Goal: Use online tool/utility: Utilize a website feature to perform a specific function

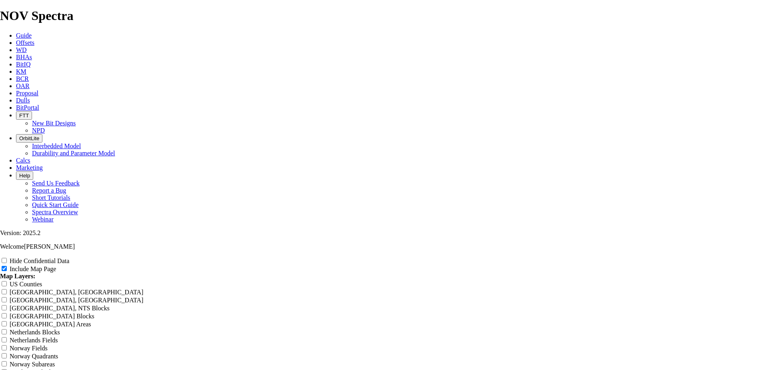
scroll to position [894, 0]
radio input "true"
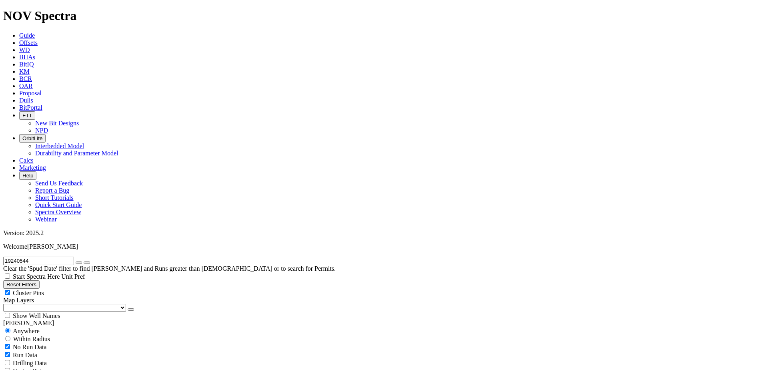
radio input "false"
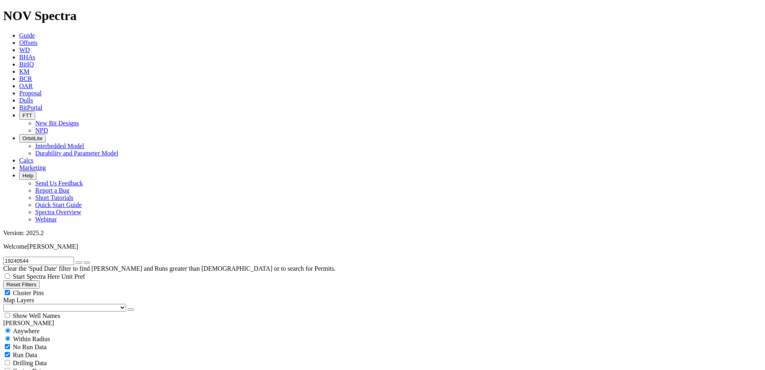
radio input "true"
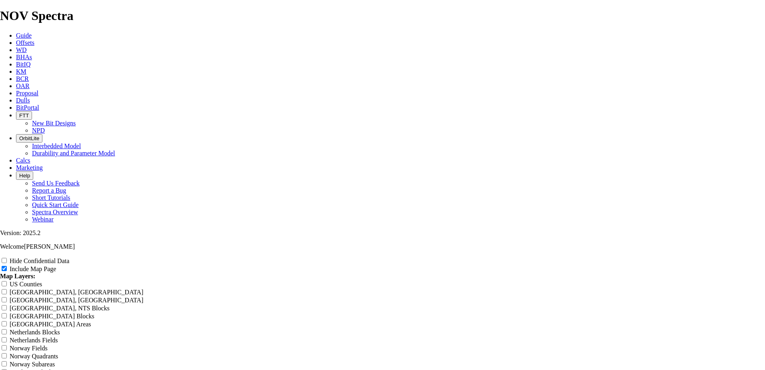
scroll to position [360, 0]
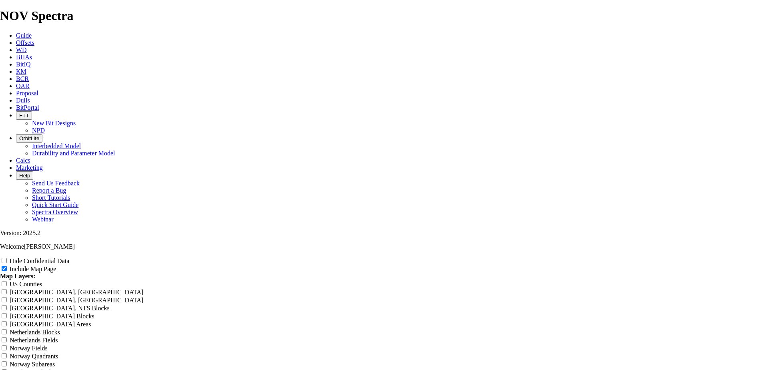
scroll to position [960, 0]
radio input "true"
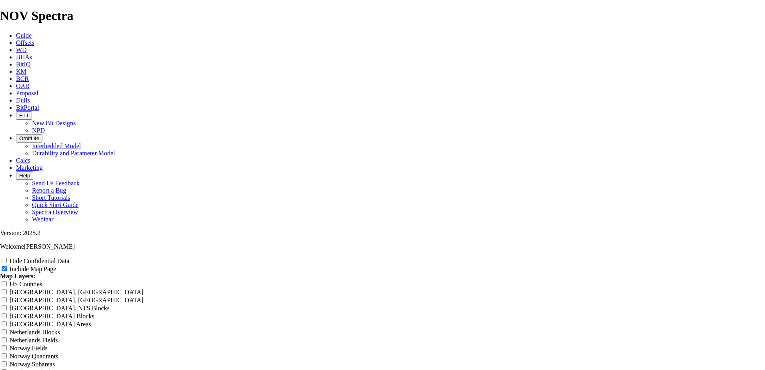
scroll to position [920, 0]
radio input "true"
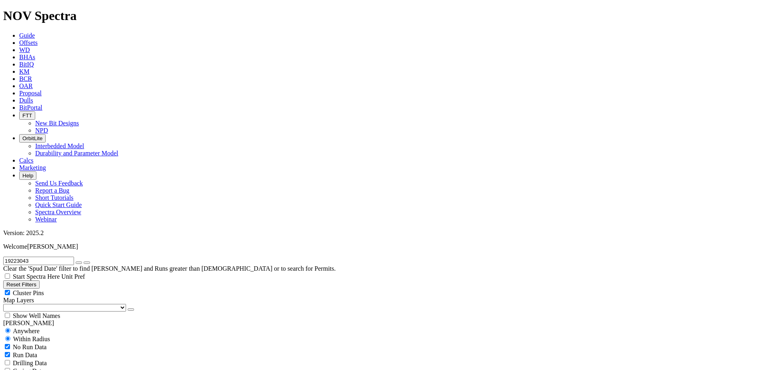
radio input "false"
radio input "true"
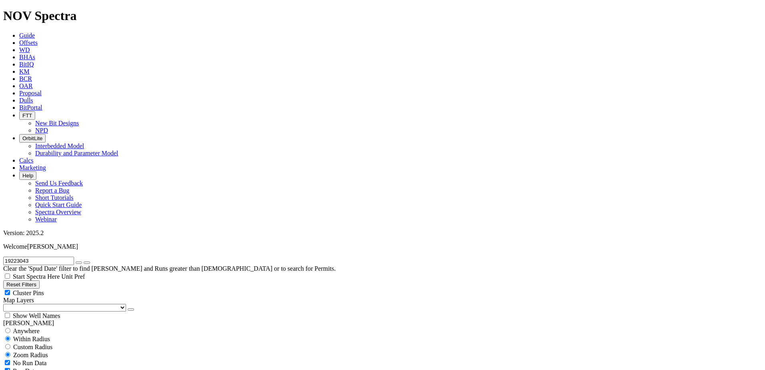
scroll to position [520, 0]
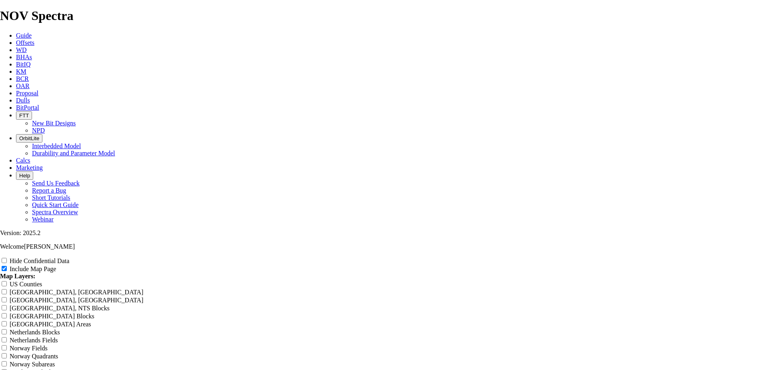
scroll to position [1000, 0]
radio input "true"
